Goal: Task Accomplishment & Management: Complete application form

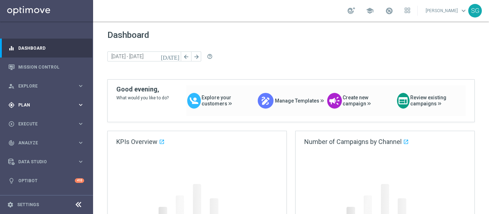
click at [42, 106] on span "Plan" at bounding box center [47, 105] width 59 height 4
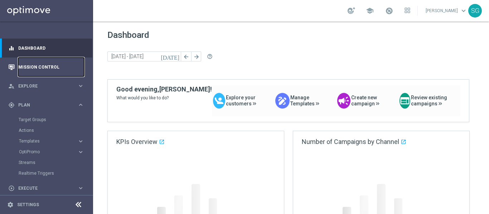
click at [50, 66] on link "Mission Control" at bounding box center [51, 67] width 66 height 19
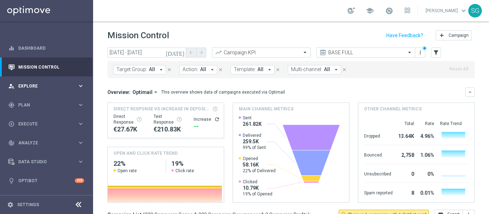
click at [35, 88] on span "Explore" at bounding box center [47, 86] width 59 height 4
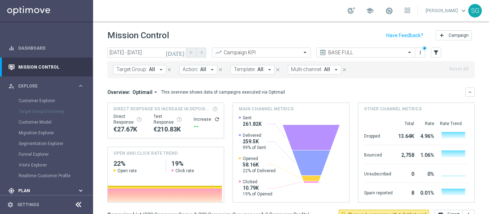
click at [43, 192] on span "Plan" at bounding box center [47, 191] width 59 height 4
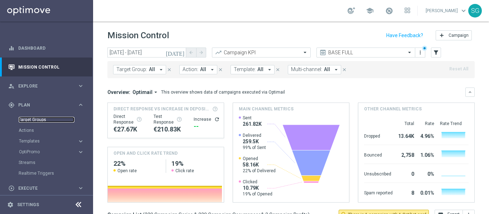
click at [33, 121] on link "Target Groups" at bounding box center [47, 120] width 56 height 6
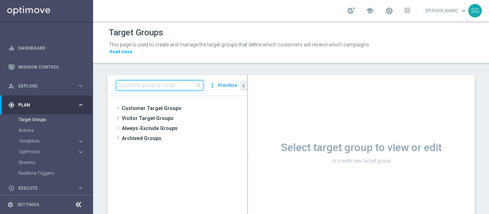
click at [169, 88] on input at bounding box center [159, 86] width 87 height 10
paste input "BR_SOL__DEPOSITORS__ALL_EMA_TAC_GM"
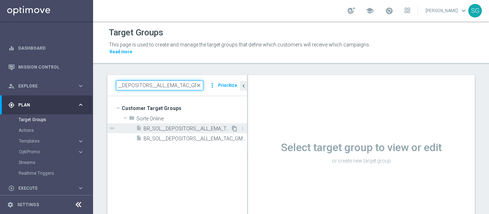
type input "BR_SOL__DEPOSITORS__ALL_EMA_TAC_GM"
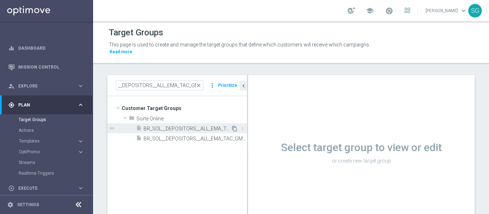
scroll to position [0, 0]
click at [232, 128] on icon "content_copy" at bounding box center [235, 129] width 6 height 6
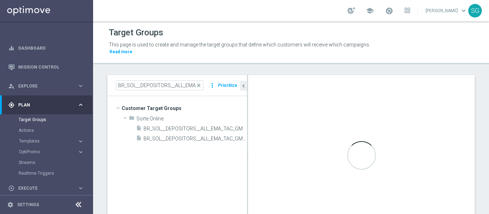
click at [76, 205] on icon at bounding box center [78, 205] width 9 height 9
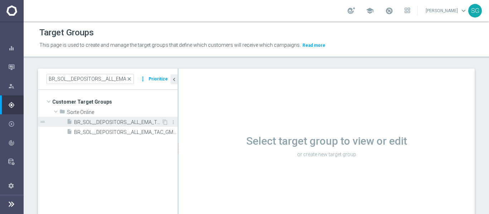
click at [133, 120] on span "BR_SOL__DEPOSITORS__ALL_EMA_TAC_GM" at bounding box center [117, 123] width 87 height 6
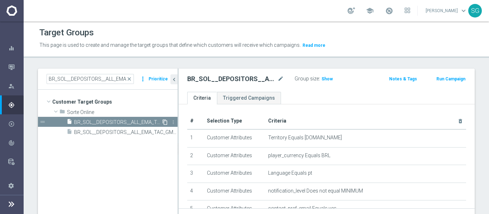
click at [164, 121] on icon "content_copy" at bounding box center [165, 123] width 6 height 6
click at [166, 133] on icon "content_copy" at bounding box center [165, 133] width 6 height 6
click at [166, 140] on tree-viewport "Customer Target Groups library_add create_new_folder folder" at bounding box center [108, 160] width 140 height 140
click at [166, 135] on icon "content_copy" at bounding box center [165, 133] width 6 height 6
click at [17, 66] on div "Mission Control" at bounding box center [15, 67] width 15 height 19
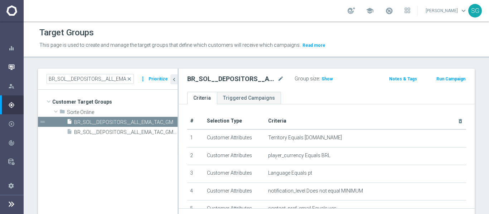
click at [12, 67] on icon "button" at bounding box center [11, 67] width 6 height 6
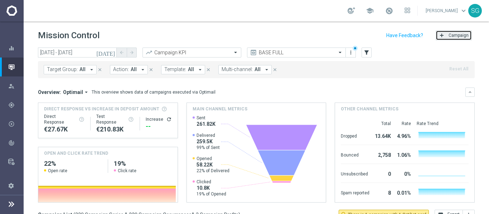
click at [460, 33] on span "Campaign" at bounding box center [458, 35] width 20 height 5
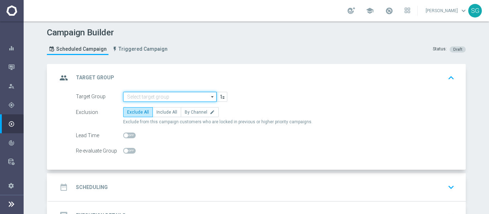
click at [197, 93] on input at bounding box center [169, 97] width 93 height 10
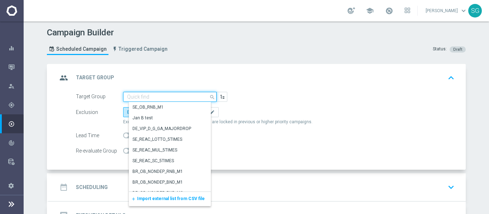
paste input "BR_SOL__DEPOSITORS__ALL_EMA_TAC_GM"
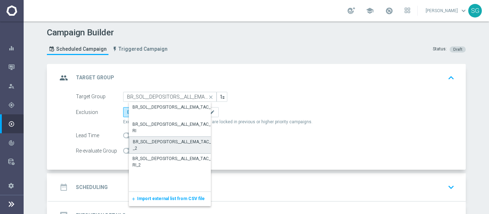
click at [175, 142] on div "BR_SOL__DEPOSITORS__ALL_EMA_TAC_GM_2" at bounding box center [176, 145] width 86 height 13
type input "BR_SOL__DEPOSITORS__ALL_EMA_TAC_GM_2"
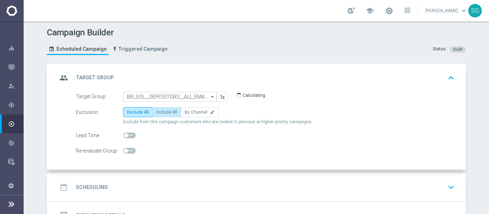
click at [164, 109] on label "Include All" at bounding box center [166, 112] width 29 height 10
click at [161, 111] on input "Include All" at bounding box center [158, 113] width 5 height 5
radio input "true"
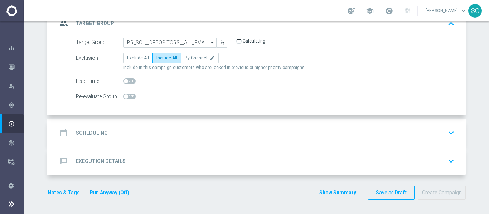
click at [174, 122] on div "date_range Scheduling keyboard_arrow_down" at bounding box center [257, 133] width 417 height 28
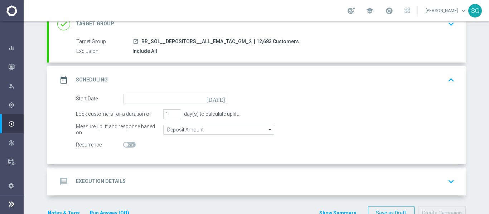
click at [220, 99] on icon "[DATE]" at bounding box center [216, 98] width 21 height 8
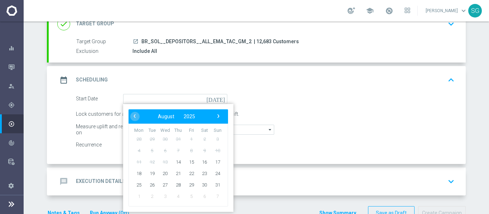
scroll to position [45, 0]
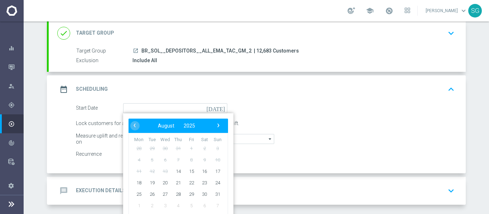
click at [252, 104] on div "Start Date [DATE] ‹ ​ August ​ 2025 ​ › Mon Tue Wed Thu Fri Sat Sun 28 29 30 31…" at bounding box center [264, 108] width 389 height 10
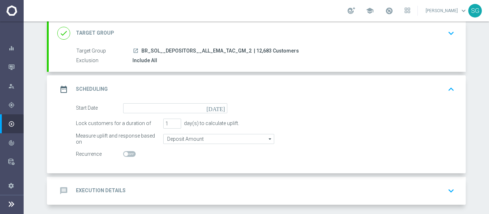
scroll to position [74, 0]
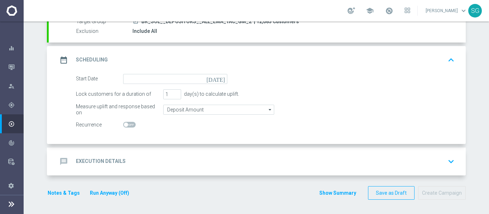
click at [219, 81] on icon "[DATE]" at bounding box center [216, 78] width 21 height 8
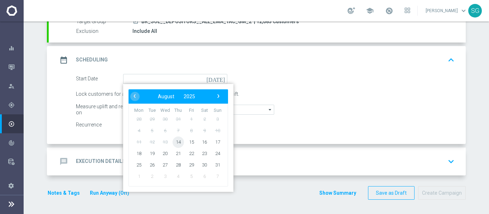
click at [177, 143] on span "14" at bounding box center [177, 141] width 11 height 11
type input "[DATE]"
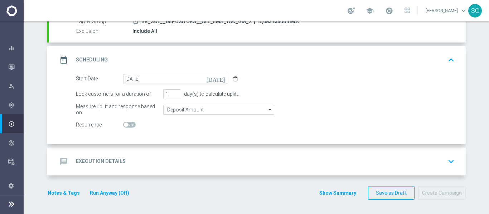
click at [193, 155] on div "message Execution Details keyboard_arrow_down" at bounding box center [257, 162] width 400 height 14
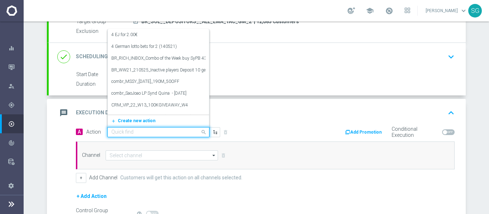
click at [177, 131] on input "text" at bounding box center [151, 133] width 80 height 6
paste input "BR_SOL_FLOATINGDRAGON_AUG__NVIP_EMA_TAC_GM"
type input "BR_SOL_FLOATINGDRAGON_AUG__NVIP_EMA_TAC_GM"
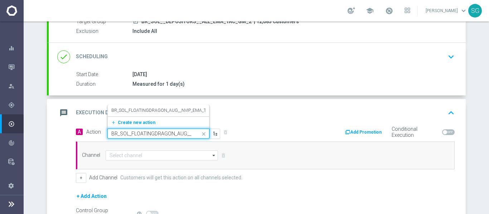
scroll to position [0, 44]
click at [159, 108] on label "BR_SOL_FLOATINGDRAGON_AUG__NVIP_EMA_TAC_GM" at bounding box center [165, 111] width 109 height 6
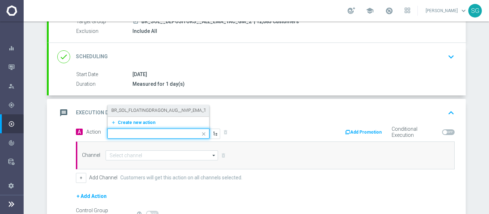
scroll to position [0, 0]
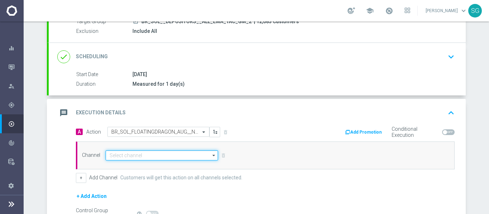
click at [147, 156] on input at bounding box center [162, 156] width 112 height 10
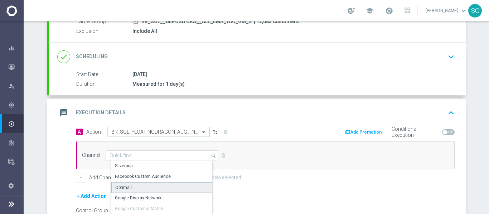
click at [128, 186] on div "Optimail" at bounding box center [164, 187] width 107 height 11
type input "Optimail"
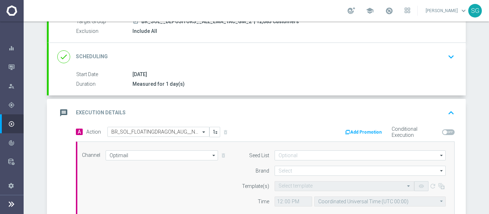
scroll to position [146, 0]
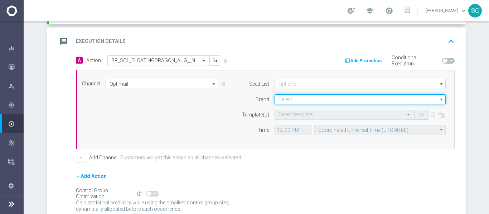
click at [301, 99] on input at bounding box center [359, 99] width 171 height 10
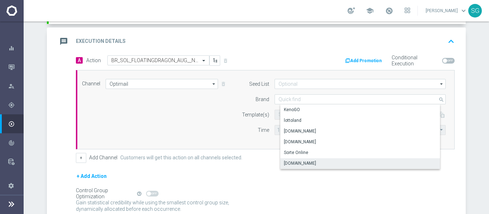
click at [298, 159] on div "[DOMAIN_NAME]" at bounding box center [365, 164] width 171 height 10
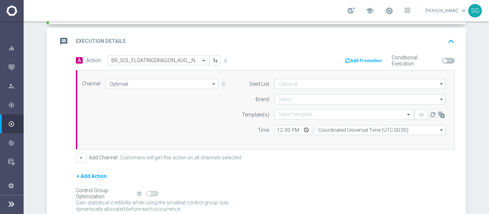
type input "[DOMAIN_NAME]"
paste input "BR_SOL_FLOATINGDRAGON_AUG__NVIP_EMA_TAC_GM"
click at [290, 113] on input "text" at bounding box center [336, 115] width 117 height 6
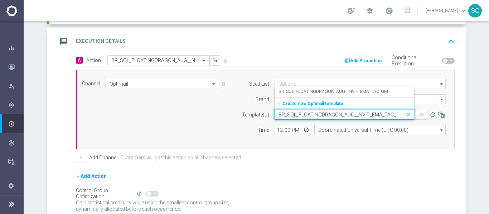
scroll to position [0, 6]
click at [301, 94] on label "BR_SOL_FLOATINGDRAGON_AUG__NVIP_EMA_TAC_GM" at bounding box center [332, 92] width 109 height 6
type input "BR_SOL_FLOATINGDRAGON_AUG__NVIP_EMA_TAC_GM"
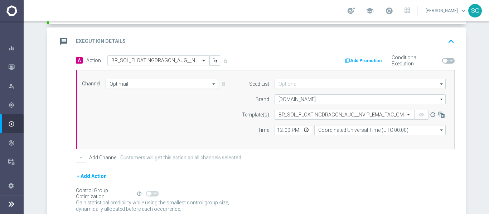
scroll to position [0, 0]
click at [277, 129] on input "12:00" at bounding box center [293, 130] width 38 height 10
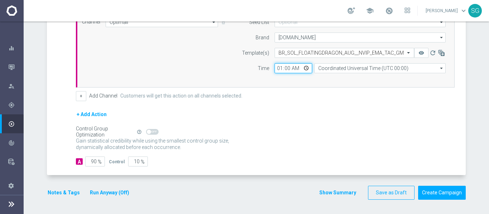
type input "18:00"
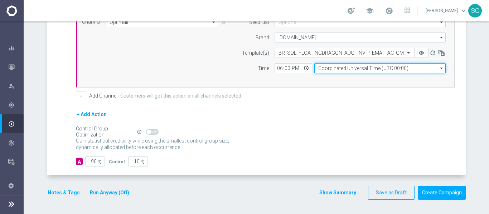
click at [345, 67] on input "Coordinated Universal Time (UTC 00:00)" at bounding box center [379, 68] width 131 height 10
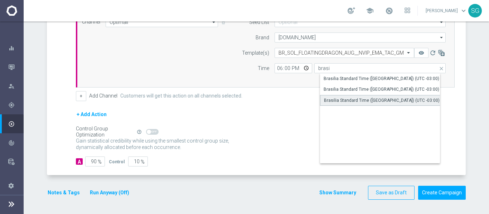
click at [344, 99] on div "Brasilia Standard Time ([GEOGRAPHIC_DATA]) (UTC -03:00)" at bounding box center [382, 100] width 116 height 6
type input "Brasilia Standard Time ([GEOGRAPHIC_DATA]) (UTC -03:00)"
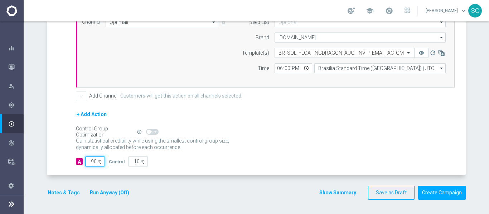
click at [92, 157] on input "90" at bounding box center [95, 162] width 20 height 10
type input "0"
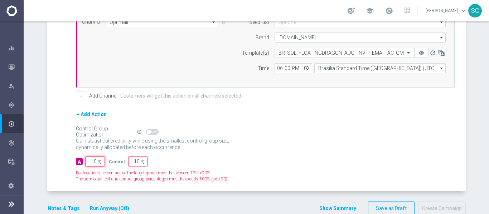
type input "100"
type input "0"
type input "1"
type input "99"
type input "10"
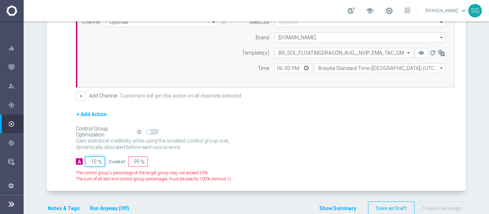
type input "90"
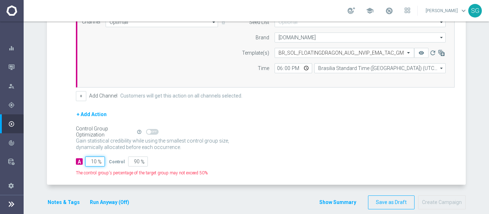
type input "100"
type input "0"
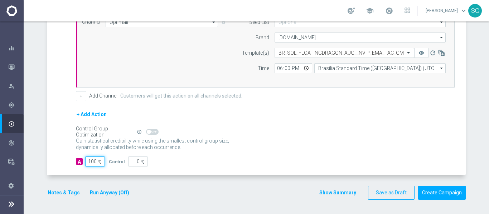
type input "100"
click at [339, 175] on div "A Action Select action BR_SOL_FLOATINGDRAGON_AUG__NVIP_EMA_TAC_GM delete_foreve…" at bounding box center [257, 85] width 417 height 182
click at [453, 194] on button "Create Campaign" at bounding box center [442, 193] width 48 height 14
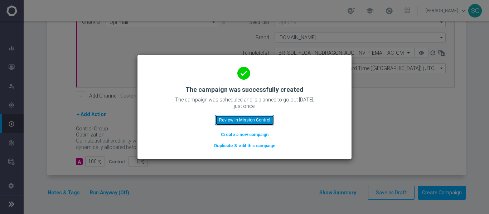
click at [264, 119] on button "Review in Mission Control" at bounding box center [244, 120] width 59 height 10
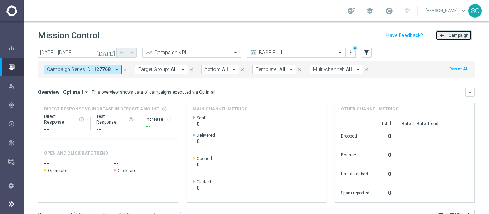
click at [443, 36] on button "add Campaign" at bounding box center [453, 35] width 36 height 10
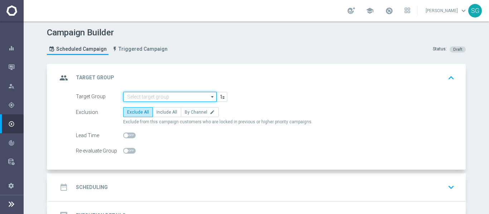
click at [198, 102] on input at bounding box center [169, 97] width 93 height 10
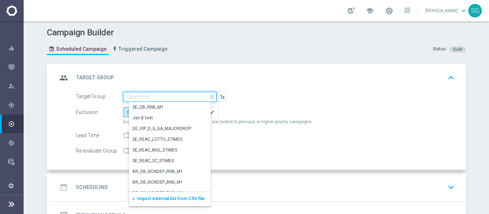
paste input "BR_SOL__DEPOSITORS__ALL_EMA_TAC_GM_RI"
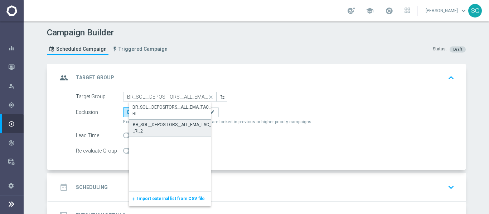
click at [166, 130] on div "BR_SOL__DEPOSITORS__ALL_EMA_TAC_GM_RI_2" at bounding box center [176, 128] width 86 height 13
type input "BR_SOL__DEPOSITORS__ALL_EMA_TAC_GM_RI_2"
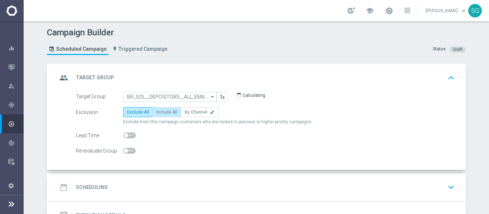
click at [169, 116] on label "Include All" at bounding box center [166, 112] width 29 height 10
click at [161, 116] on input "Include All" at bounding box center [158, 113] width 5 height 5
radio input "true"
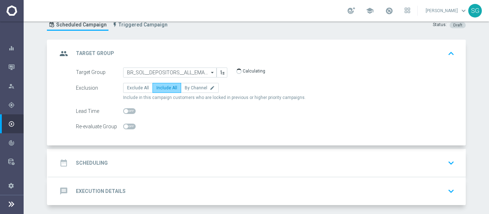
scroll to position [54, 0]
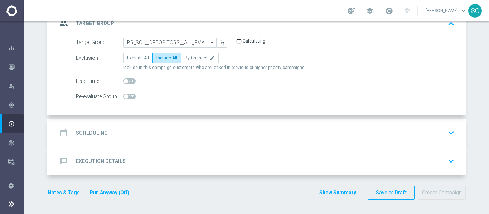
click at [184, 121] on div "date_range Scheduling keyboard_arrow_down" at bounding box center [257, 133] width 417 height 28
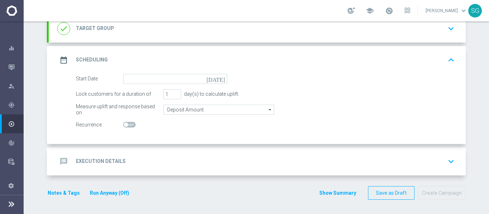
scroll to position [54, 0]
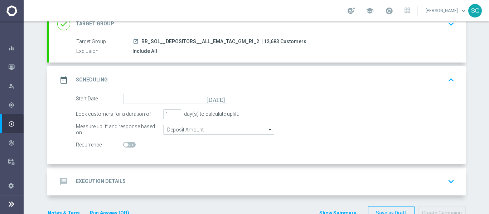
click at [219, 97] on icon "[DATE]" at bounding box center [216, 98] width 21 height 8
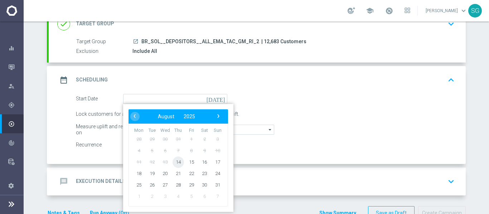
click at [175, 163] on span "14" at bounding box center [177, 161] width 11 height 11
type input "[DATE]"
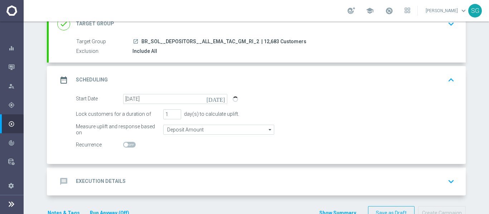
scroll to position [74, 0]
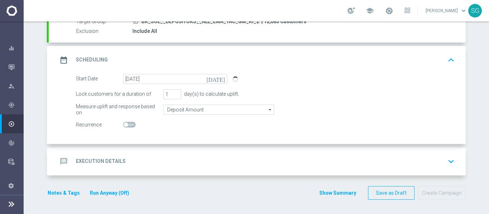
click at [192, 152] on div "message Execution Details keyboard_arrow_down" at bounding box center [257, 162] width 417 height 28
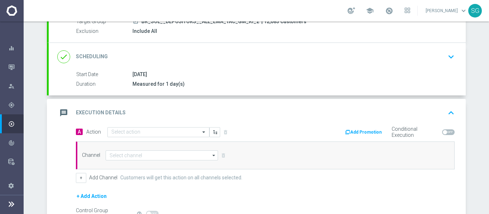
scroll to position [156, 0]
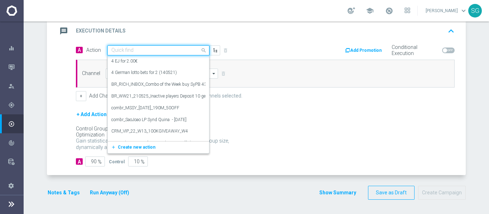
click at [186, 54] on div "Quick find" at bounding box center [158, 50] width 102 height 10
paste input "BR_SOL_GOM_FLOATINGD_AUG_NVIP_RI_TAC_GM"
type input "BR_SOL_GOM_FLOATINGD_AUG_NVIP_RI_TAC_GM"
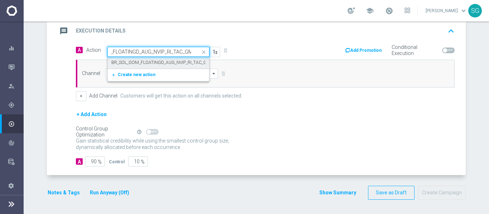
click at [175, 58] on div "BR_SOL_GOM_FLOATINGD_AUG_NVIP_RI_TAC_GM edit" at bounding box center [158, 63] width 94 height 12
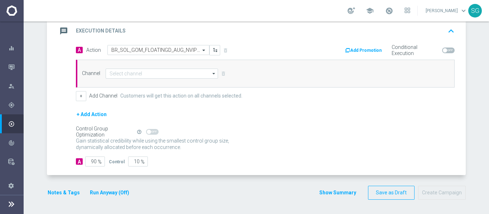
scroll to position [0, 0]
click at [165, 73] on input at bounding box center [162, 74] width 112 height 10
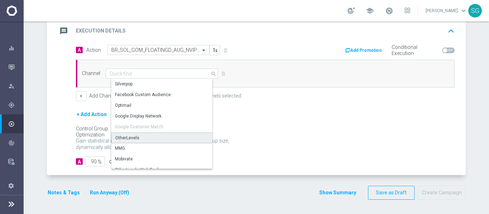
click at [130, 136] on div "OtherLevels" at bounding box center [127, 138] width 24 height 6
type input "OtherLevels"
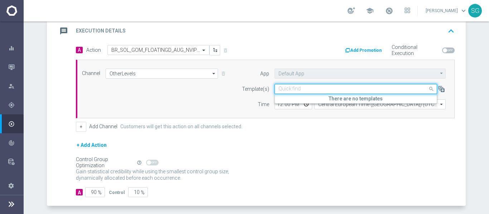
click at [301, 88] on input "text" at bounding box center [348, 89] width 140 height 6
paste input "BR_SOL_GOM_FLOATINGD_AUG_NVIP_RI_TAC_GM"
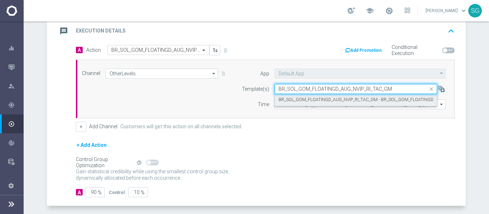
click at [308, 99] on label "BR_SOL_GOM_FLOATINGD_AUG_NVIP_RI_TAC_GM - BR_SOL_GOM_FLOATINGD_AUG_NVIP_RI_TAC_…" at bounding box center [378, 100] width 201 height 6
type input "BR_SOL_GOM_FLOATINGD_AUG_NVIP_RI_TAC_GM"
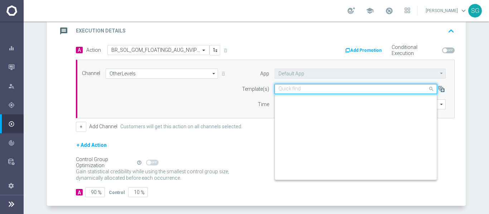
click at [286, 88] on input "text" at bounding box center [348, 89] width 140 height 6
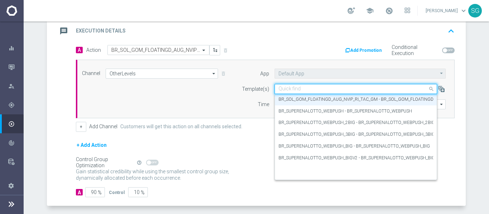
paste input "BR_SOL_GOM_FLOATINGD_AUG_NVIP_RI_TAC_GM"
type input "BR_SOL_GOM_FLOATINGD_AUG_NVIP_RI_TAC_GM"
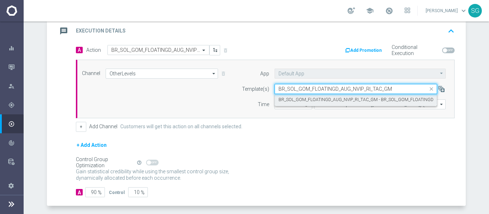
scroll to position [0, 0]
click at [315, 98] on label "BR_SOL_GOM_FLOATINGD_AUG_NVIP_RI_TAC_GM - BR_SOL_GOM_FLOATINGD_AUG_NVIP_RI_TAC_…" at bounding box center [378, 100] width 201 height 6
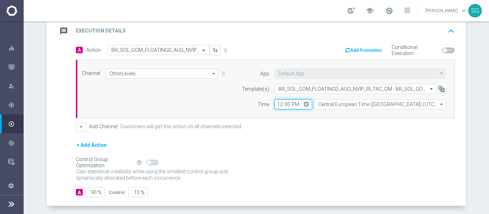
click at [279, 104] on input "12:00" at bounding box center [293, 104] width 38 height 10
type input "18:00"
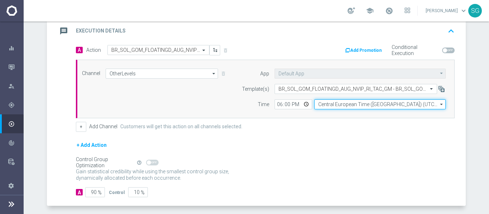
click at [323, 100] on input "Central European Time ([GEOGRAPHIC_DATA]) (UTC +02:00)" at bounding box center [379, 104] width 131 height 10
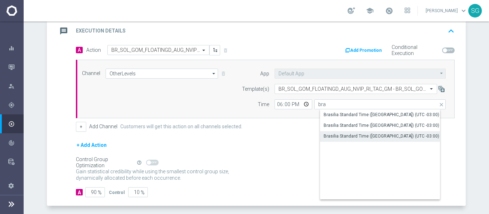
click at [340, 134] on div "Brasilia Standard Time ([GEOGRAPHIC_DATA]) (UTC -03:00)" at bounding box center [381, 136] width 116 height 6
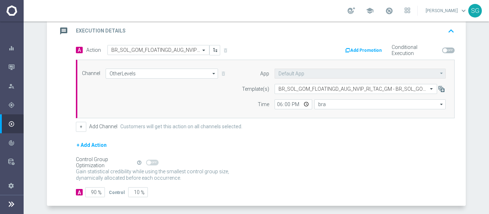
type input "Brasilia Standard Time ([GEOGRAPHIC_DATA]) (UTC -03:00)"
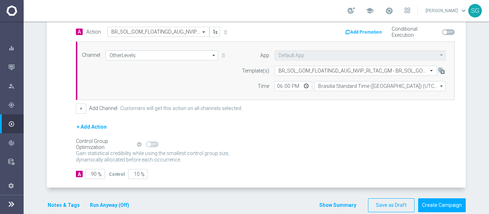
scroll to position [175, 0]
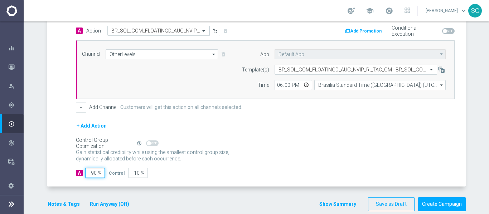
click at [91, 174] on input "90" at bounding box center [95, 173] width 20 height 10
type input "1"
type input "99"
type input "10"
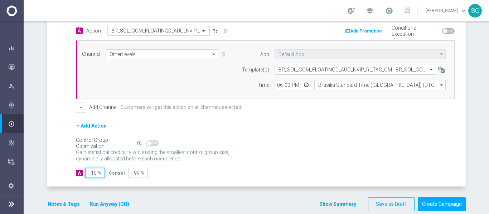
type input "90"
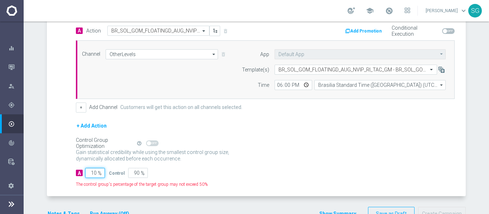
type input "100"
type input "0"
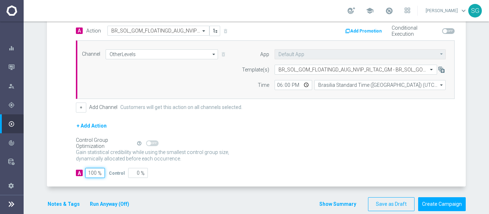
type input "100"
click at [186, 191] on form "done Target Group keyboard_arrow_down Target Group launch BR_SOL__DEPOSITORS__A…" at bounding box center [256, 50] width 419 height 323
click at [442, 198] on button "Create Campaign" at bounding box center [442, 205] width 48 height 14
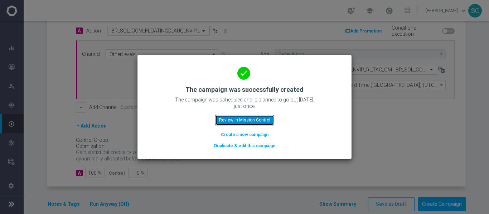
click at [240, 117] on button "Review in Mission Control" at bounding box center [244, 120] width 59 height 10
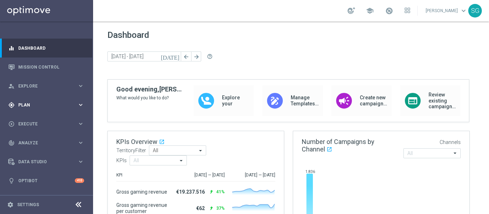
click at [31, 107] on span "Plan" at bounding box center [47, 105] width 59 height 4
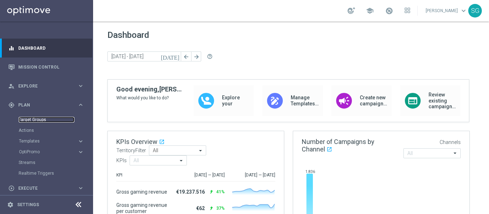
click at [31, 117] on link "Target Groups" at bounding box center [47, 120] width 56 height 6
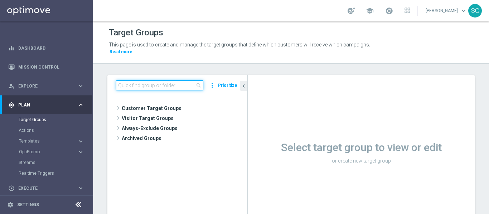
click at [186, 87] on input at bounding box center [159, 86] width 87 height 10
paste input "BR_SOL__DEPOSITORS__ALL_EMA_TAC_GM"
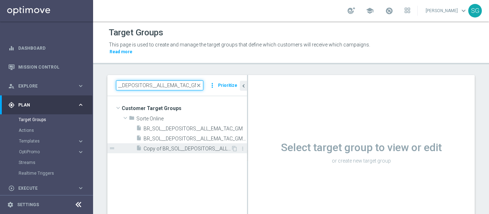
type input "BR_SOL__DEPOSITORS__ALL_EMA_TAC_GM"
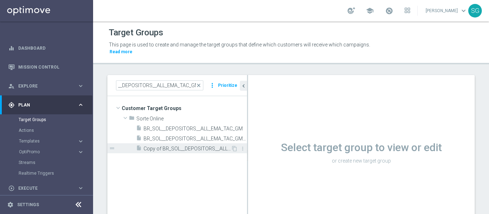
scroll to position [0, 0]
click at [207, 148] on span "Copy of BR_SOL__DEPOSITORS__ALL_EMA_TAC_GM" at bounding box center [186, 149] width 87 height 6
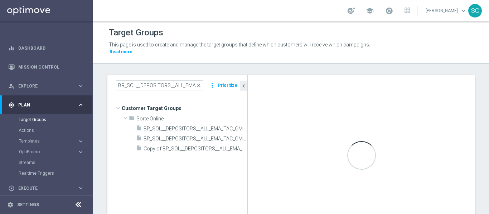
click at [77, 205] on icon at bounding box center [78, 205] width 9 height 9
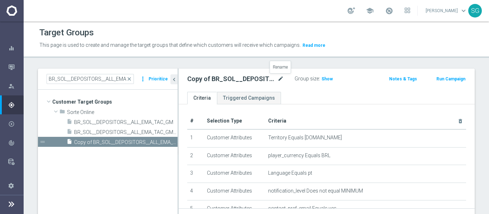
click at [283, 79] on icon "mode_edit" at bounding box center [280, 79] width 6 height 9
click at [206, 81] on input "Copy of BR_SOL__DEPOSITORS__ALL_EMA_TAC_GM" at bounding box center [235, 80] width 97 height 10
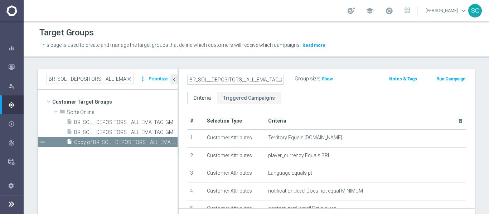
click at [214, 75] on input "BR_SOL__DEPOSITORS__ALL_EMA_TAC_GM" at bounding box center [235, 80] width 97 height 10
type input "BR_SOL__DEPOSITORS__ALL_EMA_TAC_GM_2"
click at [363, 95] on ul "Criteria Triggered Campaigns" at bounding box center [327, 98] width 296 height 13
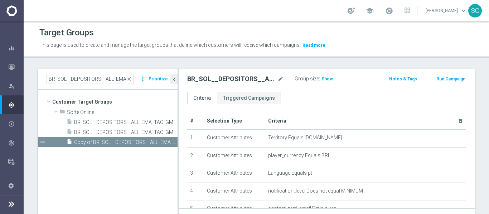
scroll to position [39, 0]
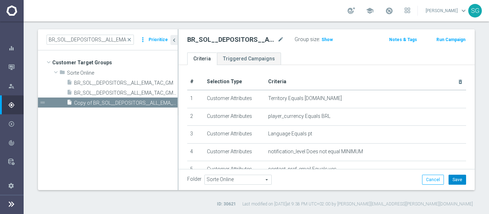
click at [452, 182] on button "Save" at bounding box center [457, 180] width 18 height 10
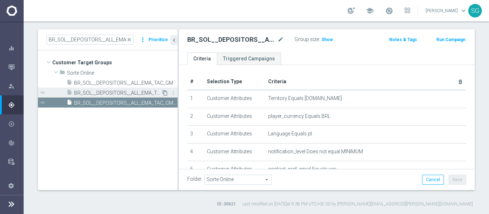
click at [164, 91] on icon "content_copy" at bounding box center [165, 93] width 6 height 6
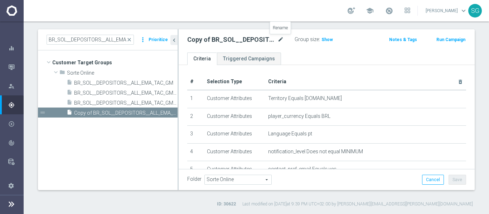
click at [278, 39] on icon "mode_edit" at bounding box center [280, 39] width 6 height 9
click at [204, 40] on input "Copy of BR_SOL__DEPOSITORS__ALL_EMA_TAC_GM_RI" at bounding box center [235, 40] width 97 height 10
drag, startPoint x: 209, startPoint y: 40, endPoint x: 172, endPoint y: 42, distance: 36.2
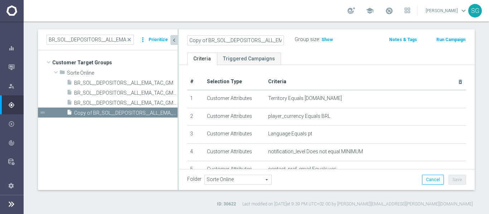
click at [172, 42] on as-split "BR_SOL__DEPOSITORS__ALL_EMA_TAC_GM close more_vert Prioritize Customer Target G…" at bounding box center [256, 109] width 437 height 161
click at [281, 39] on input "BR_SOL__DEPOSITORS__ALL_EMA_TAC_GM_RI" at bounding box center [235, 40] width 97 height 10
type input "BR_SOL__DEPOSITORS__ALL_EMA_TAC_GM_RI_2"
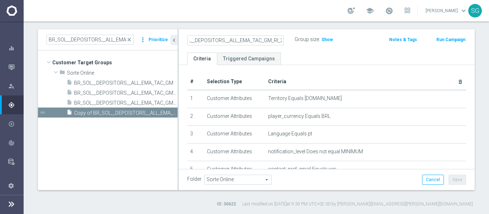
click at [343, 52] on div "BR_SOL__DEPOSITORS__ALL_EMA_TAC_GM_RI_2 Group size : Show Notes & Tags Run Camp…" at bounding box center [327, 40] width 296 height 23
click at [452, 180] on button "Save" at bounding box center [457, 180] width 18 height 10
